Goal: Entertainment & Leisure: Consume media (video, audio)

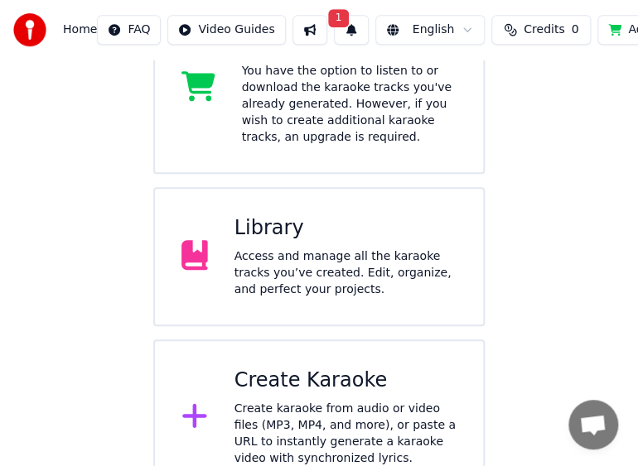
click at [291, 295] on div "Library Access and manage all the karaoke tracks you’ve created. Edit, organize…" at bounding box center [318, 256] width 331 height 139
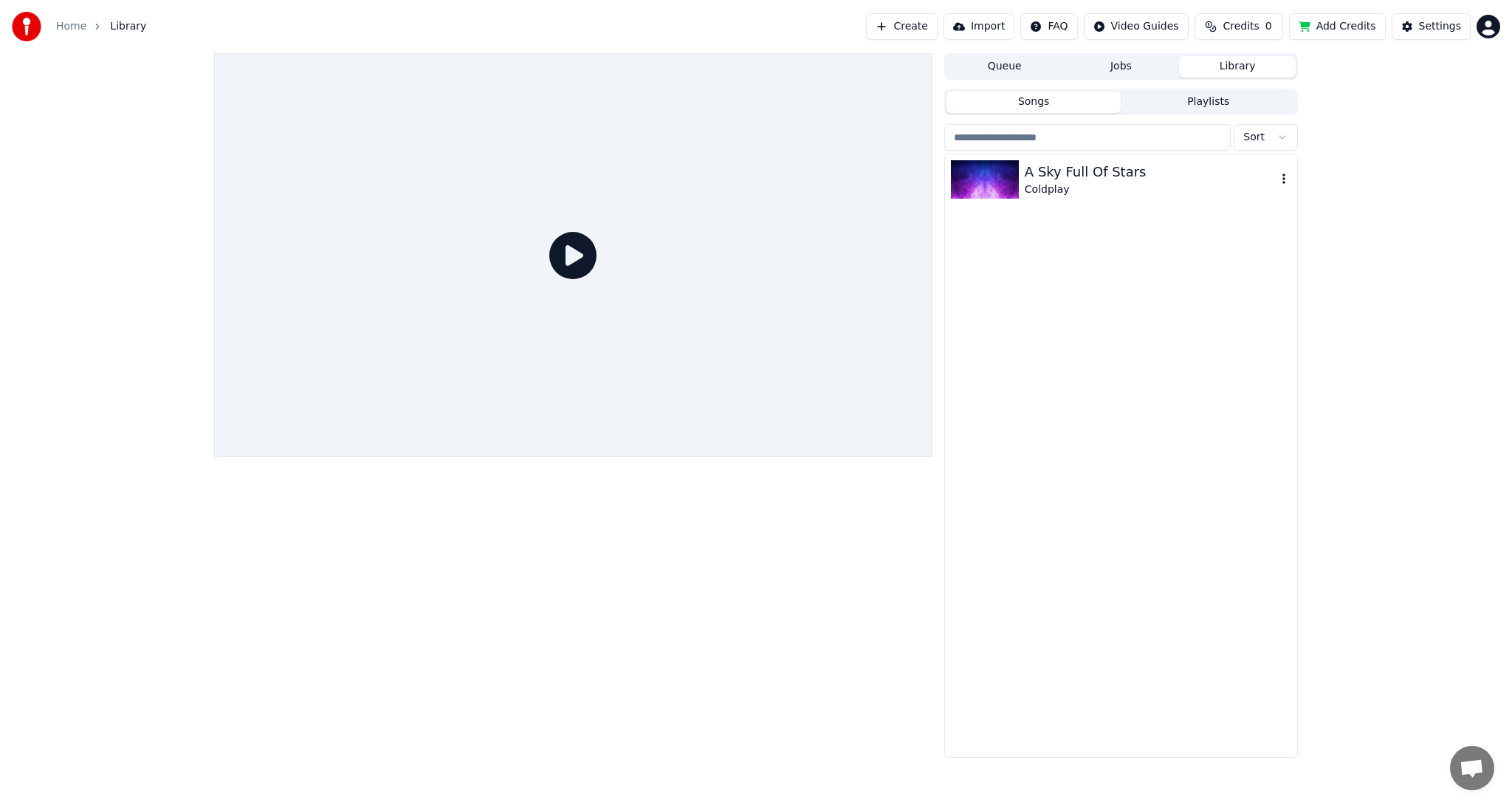
click at [1204, 169] on div "A Sky Full Of Stars" at bounding box center [1150, 171] width 251 height 21
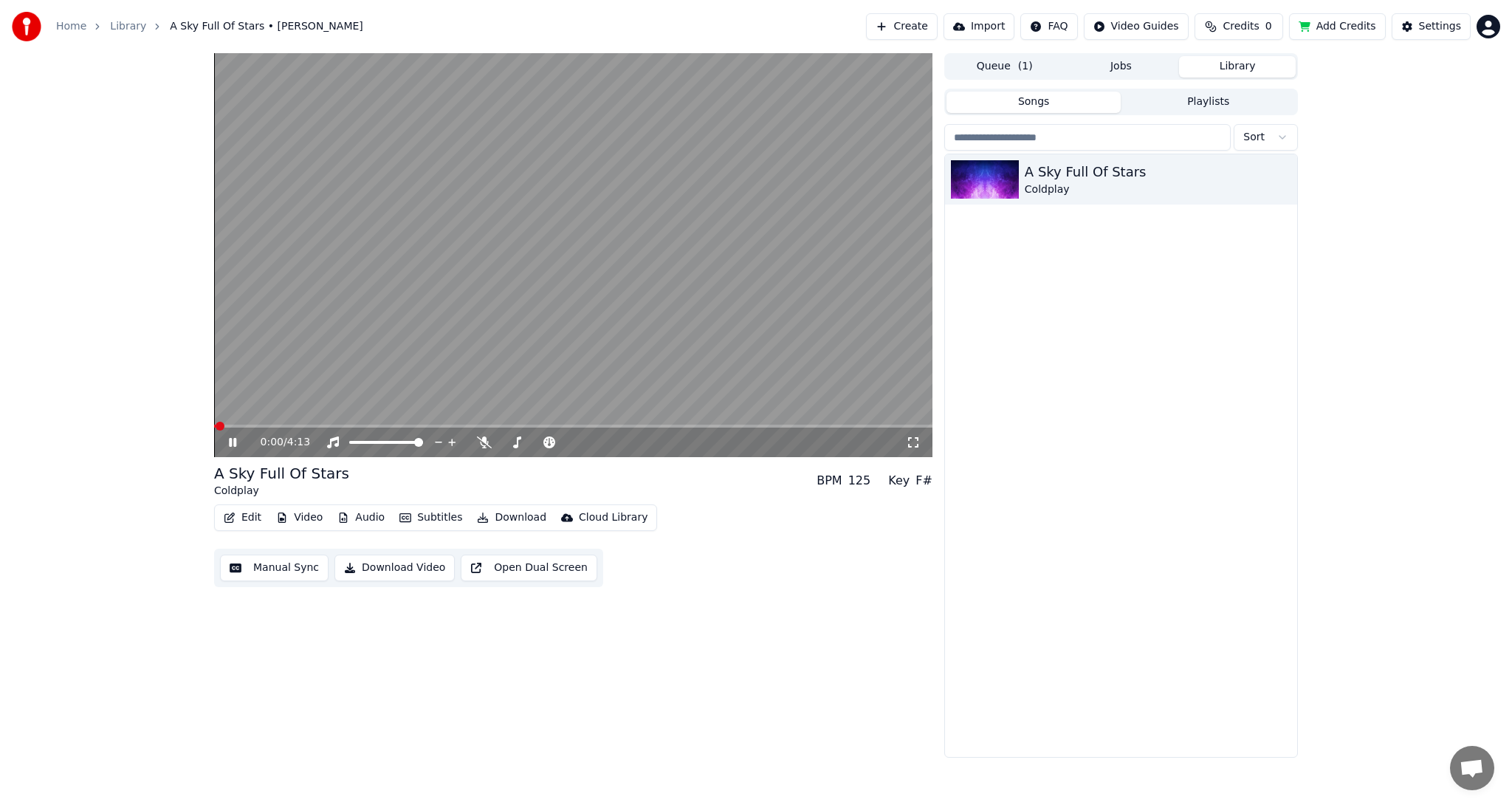
click at [914, 442] on icon at bounding box center [913, 441] width 15 height 12
click at [909, 439] on icon at bounding box center [913, 441] width 15 height 12
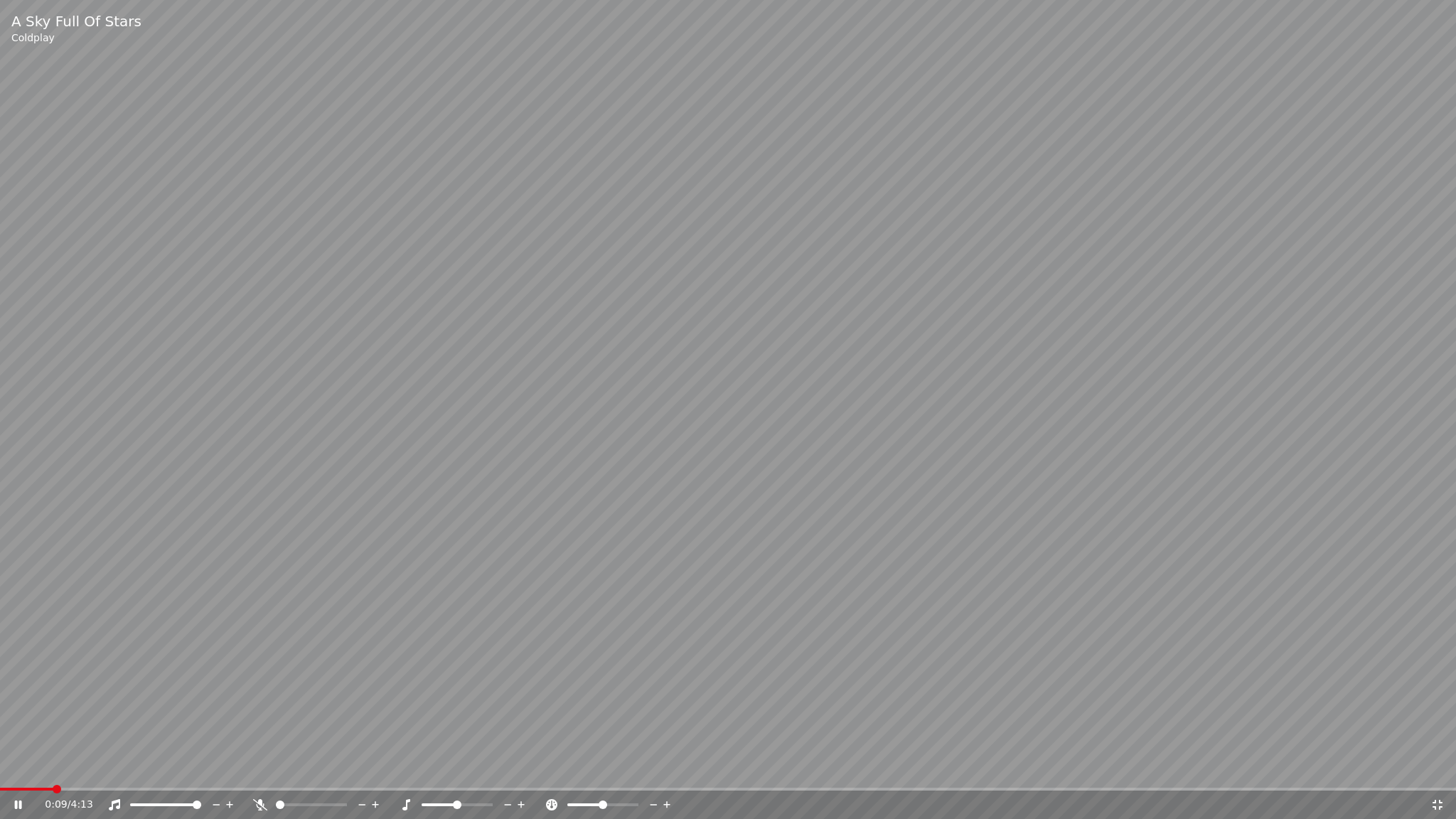
click at [700, 443] on video at bounding box center [728, 410] width 1456 height 819
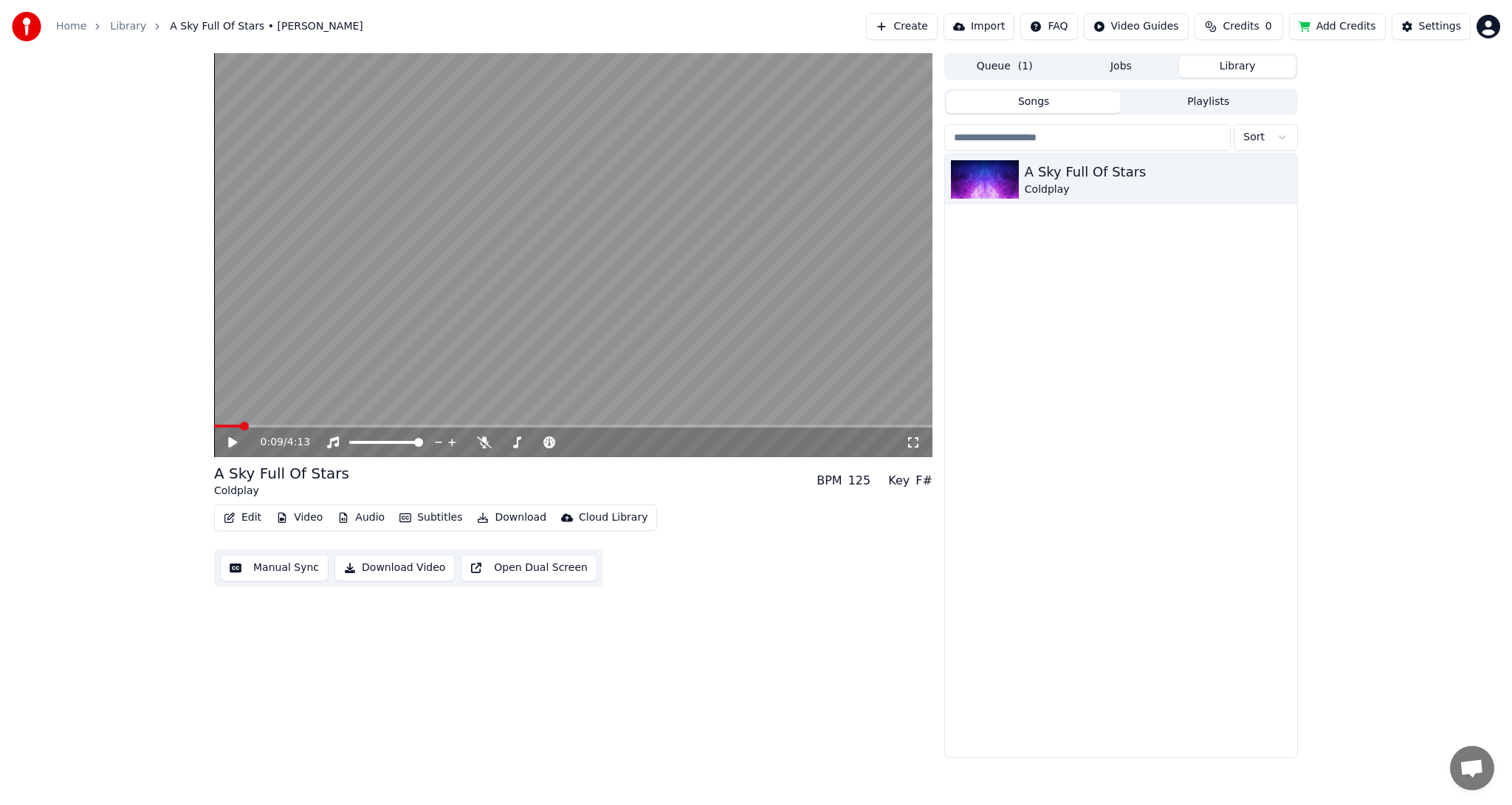
click at [916, 437] on icon at bounding box center [913, 442] width 11 height 11
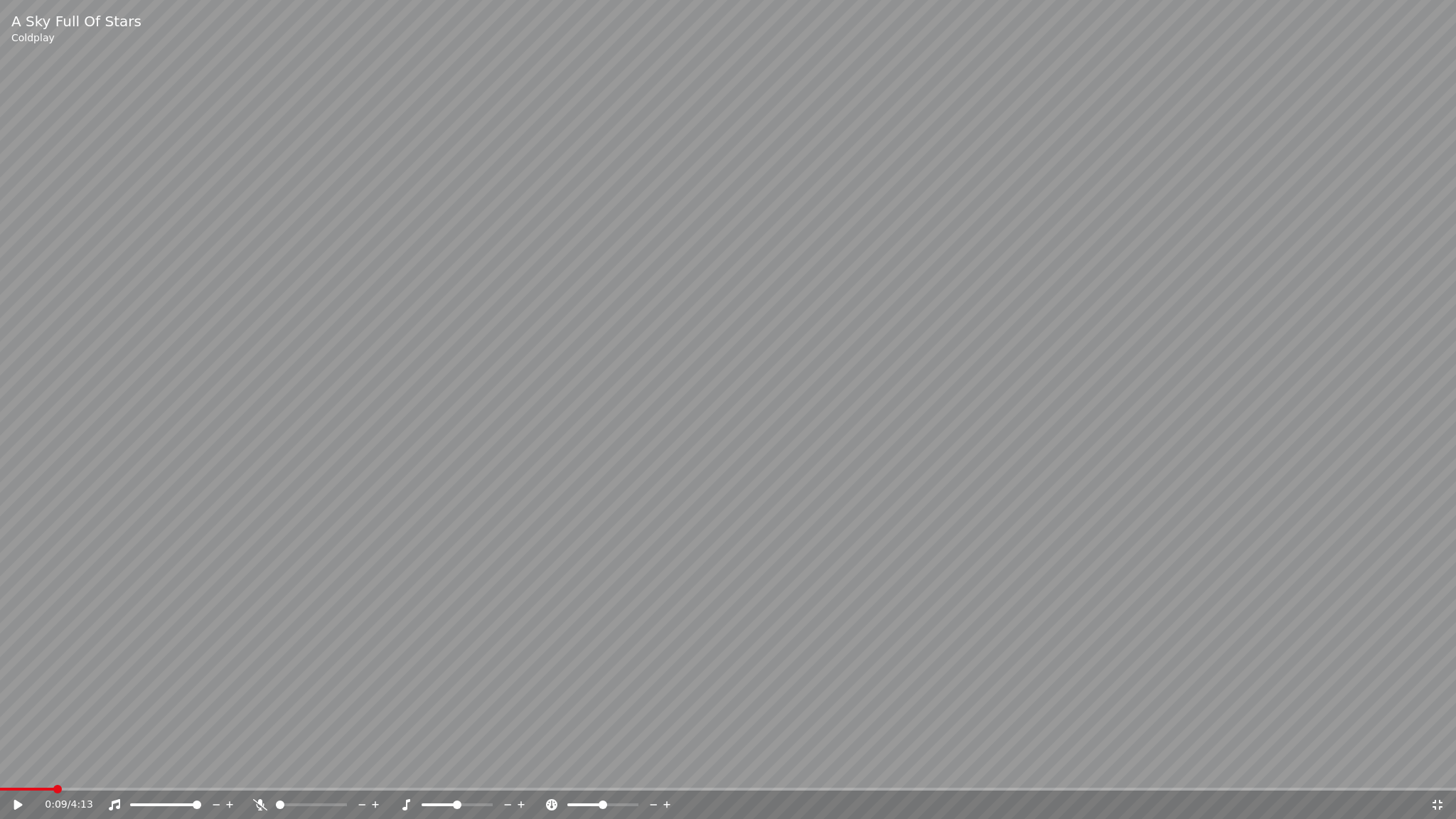
click at [1436, 774] on icon at bounding box center [1437, 804] width 15 height 11
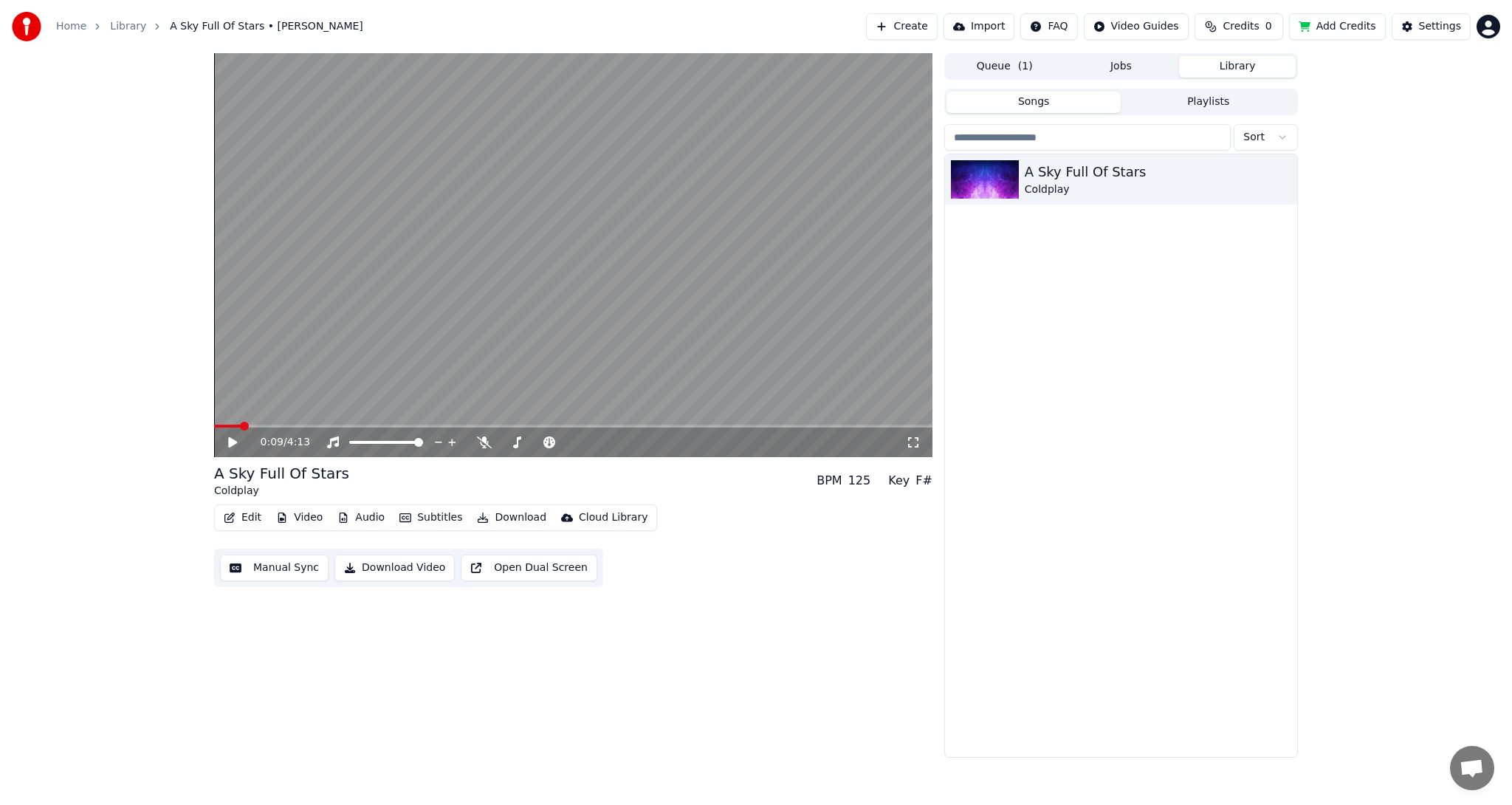
click at [908, 444] on icon at bounding box center [913, 441] width 15 height 12
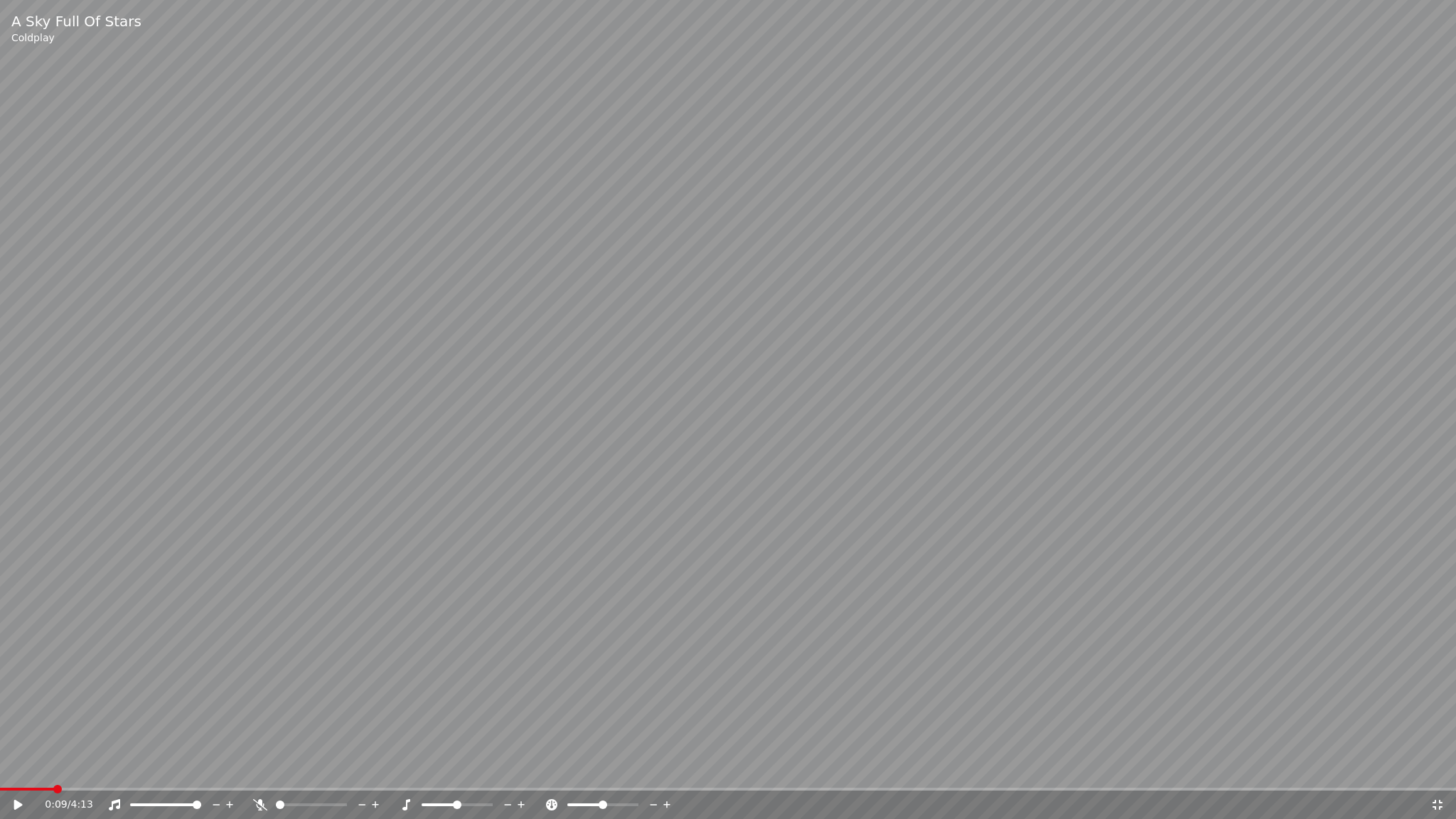
click at [1433, 774] on icon at bounding box center [1437, 804] width 15 height 11
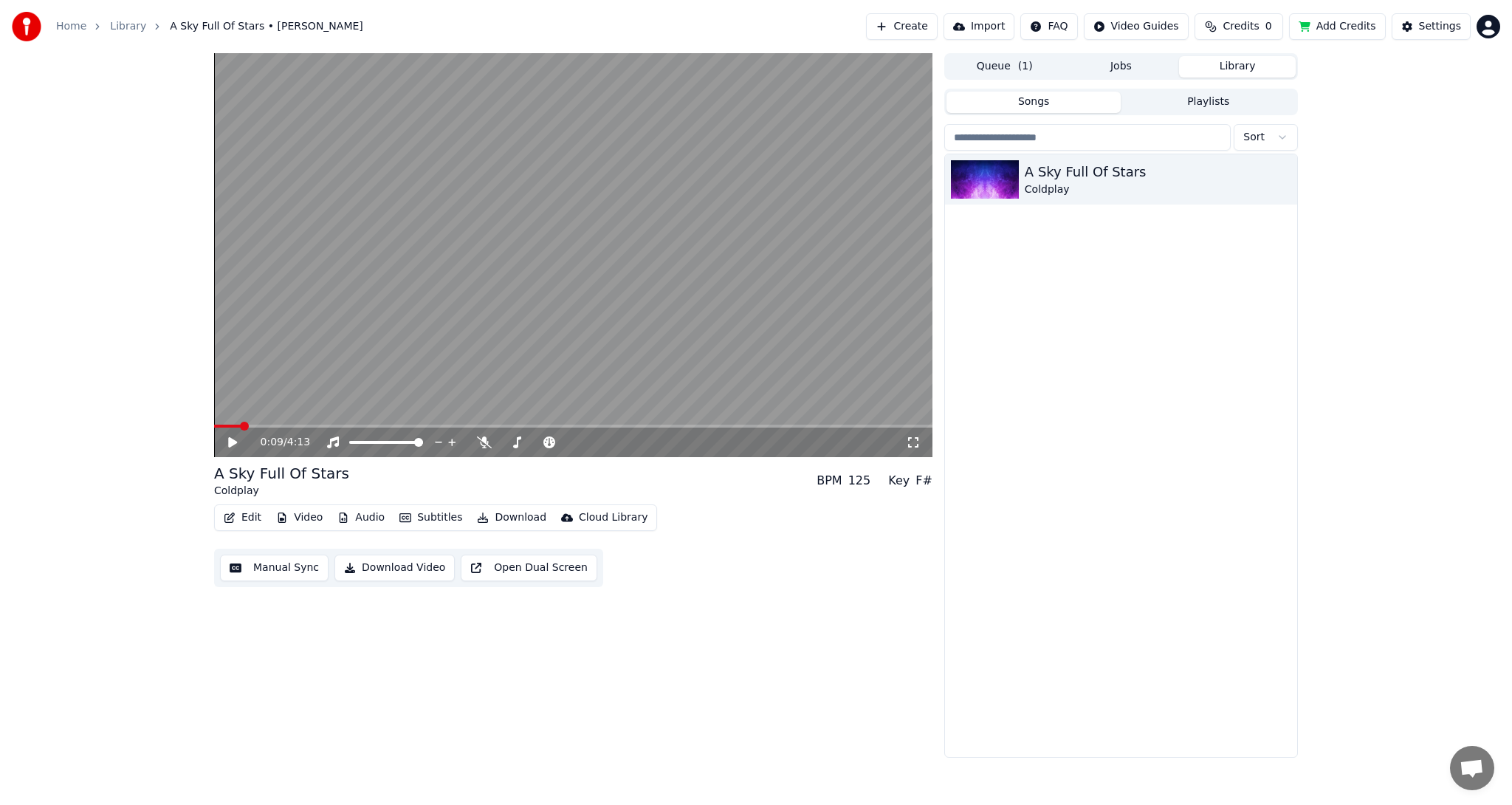
click at [918, 440] on icon at bounding box center [913, 441] width 15 height 12
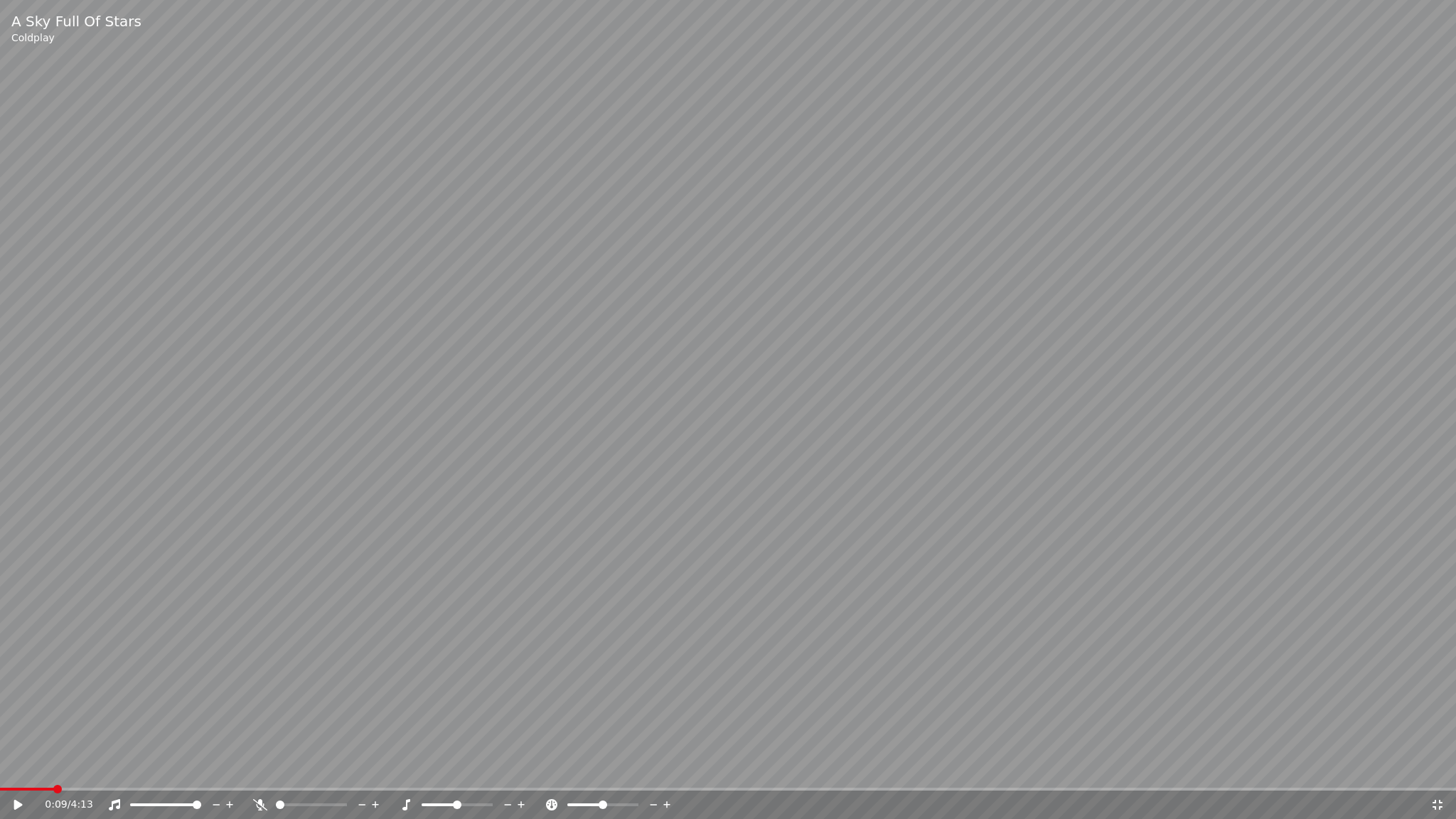
click at [411, 774] on icon at bounding box center [406, 804] width 15 height 11
click at [259, 774] on icon at bounding box center [260, 804] width 15 height 11
click at [259, 774] on icon at bounding box center [260, 804] width 8 height 11
click at [259, 774] on icon at bounding box center [260, 804] width 15 height 11
click at [259, 774] on icon at bounding box center [260, 804] width 8 height 11
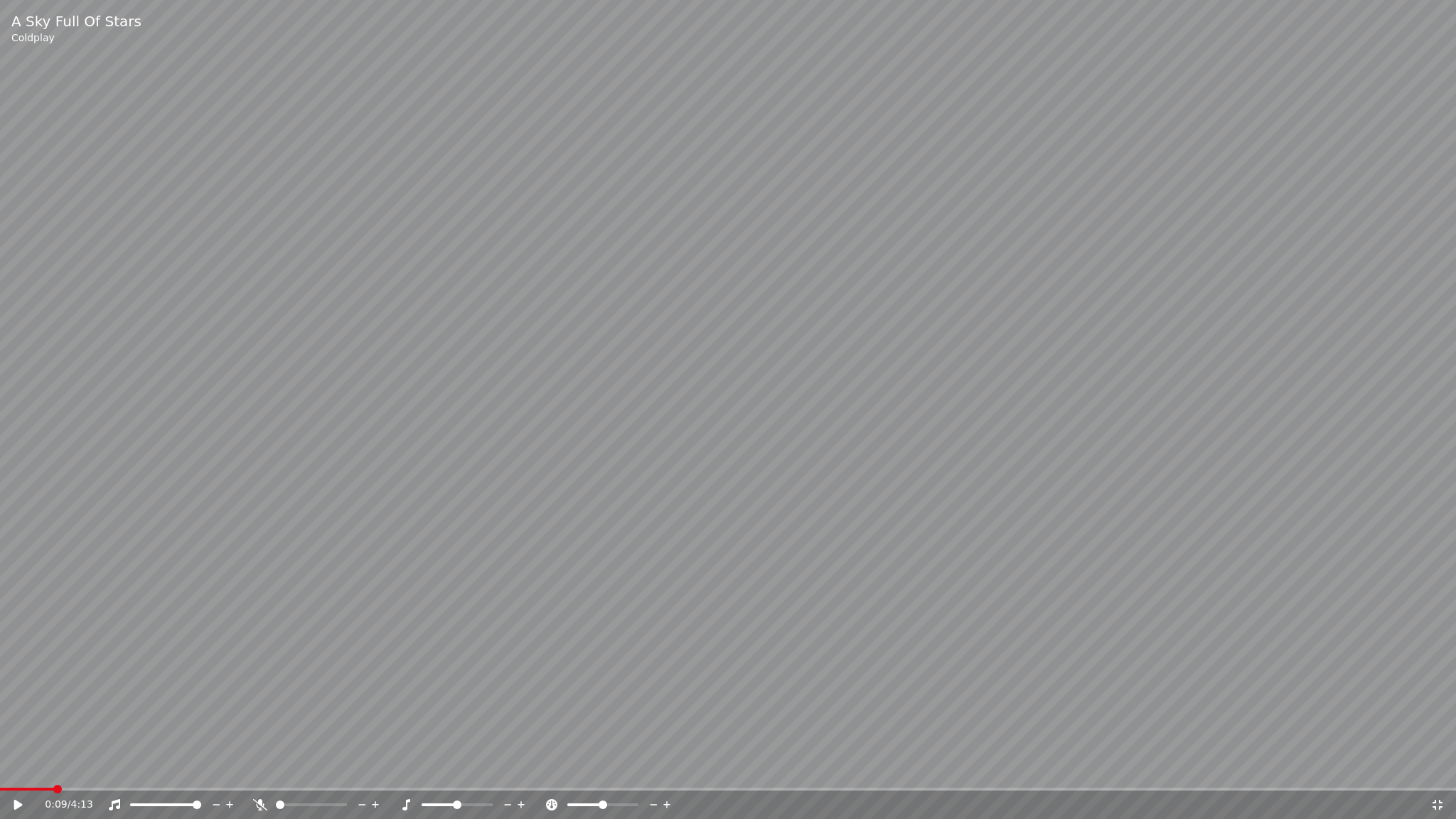
click at [259, 774] on icon at bounding box center [260, 804] width 15 height 11
click at [259, 774] on icon at bounding box center [260, 804] width 8 height 11
click at [259, 774] on icon at bounding box center [260, 804] width 15 height 11
click at [258, 774] on icon at bounding box center [260, 804] width 8 height 11
click at [404, 774] on icon at bounding box center [406, 804] width 15 height 11
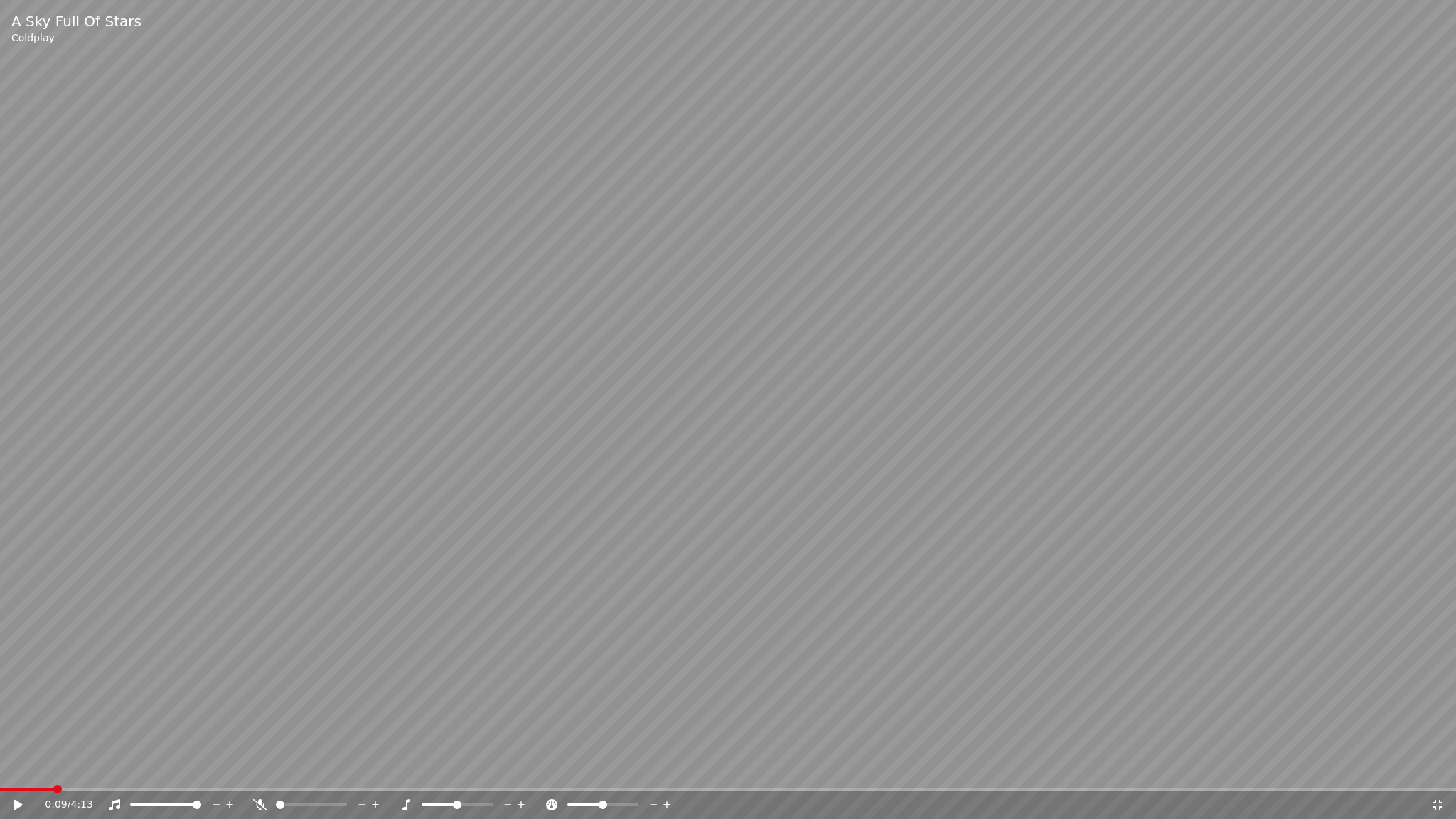
click at [403, 774] on icon at bounding box center [406, 804] width 15 height 11
click at [112, 774] on icon at bounding box center [114, 804] width 11 height 11
click at [112, 774] on icon at bounding box center [114, 804] width 15 height 11
click at [1390, 171] on video at bounding box center [728, 410] width 1456 height 819
